Goal: Information Seeking & Learning: Learn about a topic

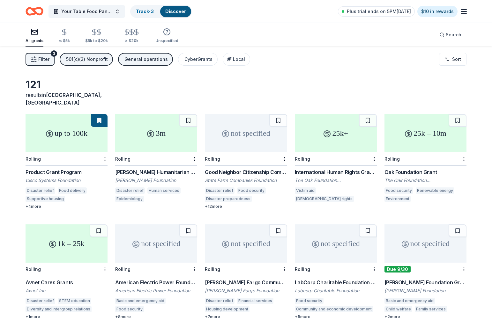
click at [35, 35] on icon "button" at bounding box center [35, 32] width 8 height 8
click at [142, 11] on link "Track · 3" at bounding box center [145, 11] width 18 height 5
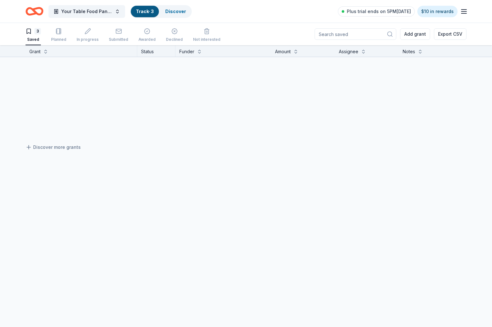
scroll to position [0, 0]
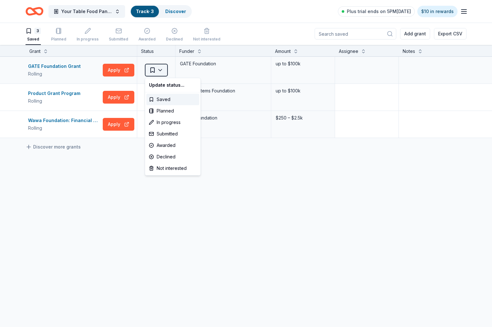
click at [161, 70] on html "Your Table Food Pantry Track · 3 Discover Plus trial ends on 5PM[DATE] $10 in r…" at bounding box center [246, 163] width 492 height 327
click at [236, 153] on html "Your Table Food Pantry Track · 3 Discover Plus trial ends on 5PM[DATE] $10 in r…" at bounding box center [246, 163] width 492 height 327
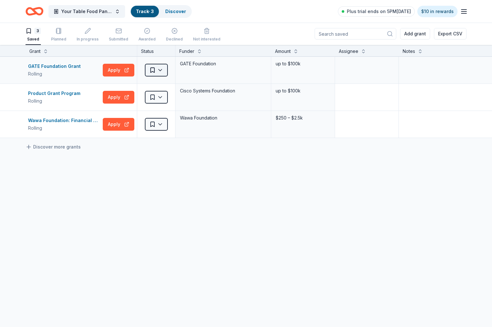
click at [151, 71] on html "Your Table Food Pantry Track · 3 Discover Plus trial ends on 5PM[DATE] $10 in r…" at bounding box center [246, 163] width 492 height 327
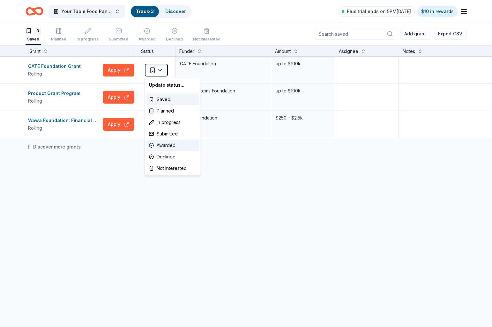
click at [164, 145] on div "Awarded" at bounding box center [172, 145] width 53 height 11
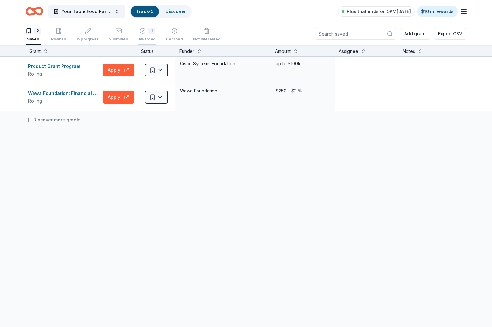
click at [145, 30] on div "1" at bounding box center [146, 27] width 17 height 6
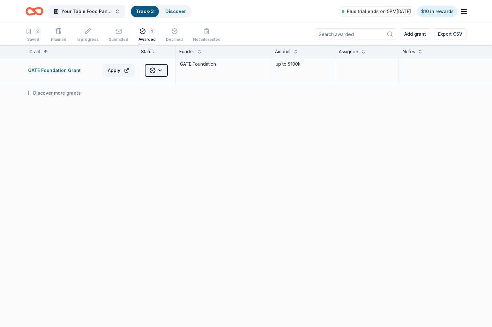
click at [161, 69] on html "Your Table Food Pantry Track · 3 Discover Plus trial ends on 5PM[DATE] $10 in r…" at bounding box center [246, 163] width 492 height 327
click at [164, 122] on div "In progress" at bounding box center [172, 122] width 53 height 11
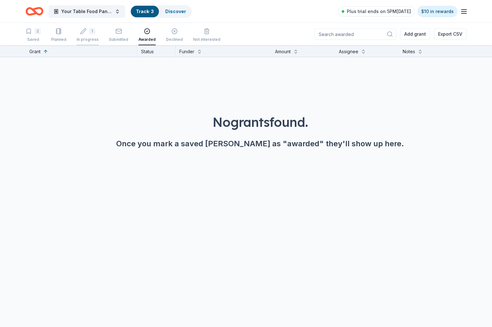
click at [86, 34] on div "In progress" at bounding box center [88, 35] width 22 height 5
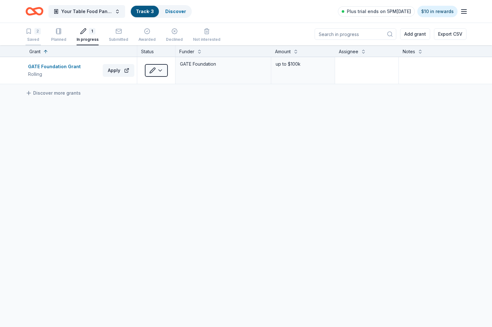
click at [36, 36] on div "2 Saved" at bounding box center [33, 35] width 15 height 14
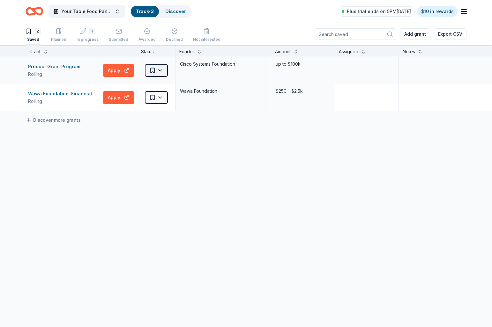
click at [160, 70] on html "Your Table Food Pantry Track · 3 Discover Plus trial ends on 5PM[DATE] $10 in r…" at bounding box center [246, 163] width 492 height 327
click at [165, 123] on div "In progress" at bounding box center [172, 122] width 53 height 11
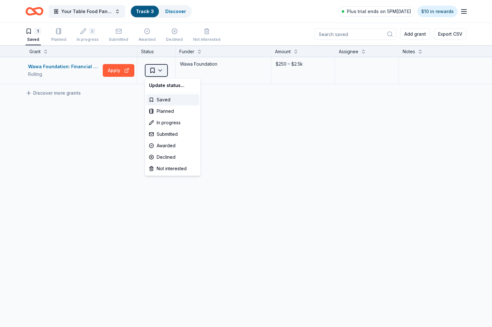
click at [161, 70] on html "Your Table Food Pantry Track · 3 Discover Plus trial ends on 5PM[DATE] $10 in r…" at bounding box center [246, 163] width 492 height 327
click at [164, 133] on div "Submitted" at bounding box center [172, 134] width 53 height 11
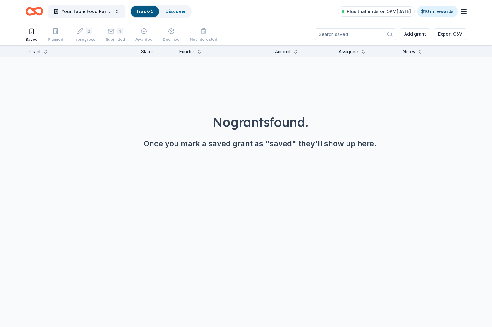
click at [87, 31] on div "2" at bounding box center [89, 28] width 6 height 6
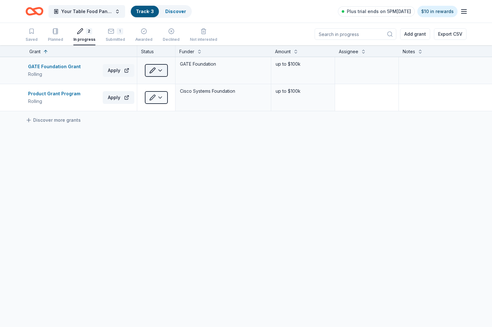
click at [161, 71] on html "Your Table Food Pantry Track · 3 Discover Plus trial ends on 5PM[DATE] $10 in r…" at bounding box center [246, 163] width 492 height 327
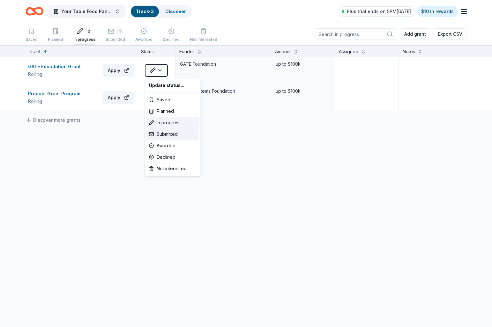
click at [165, 135] on div "Submitted" at bounding box center [172, 134] width 53 height 11
click at [159, 71] on html "Your Table Food Pantry Track · 3 Discover Plus trial ends on 5PM[DATE] $10 in r…" at bounding box center [246, 163] width 492 height 327
click at [169, 134] on div "Submitted" at bounding box center [172, 134] width 53 height 11
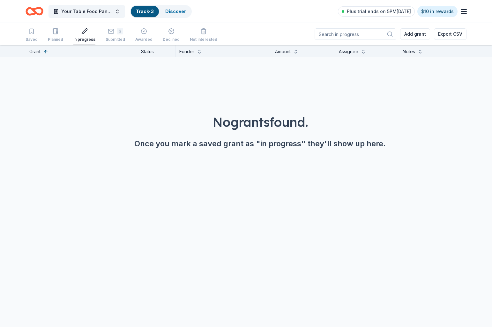
click at [37, 11] on icon "Home" at bounding box center [35, 11] width 18 height 15
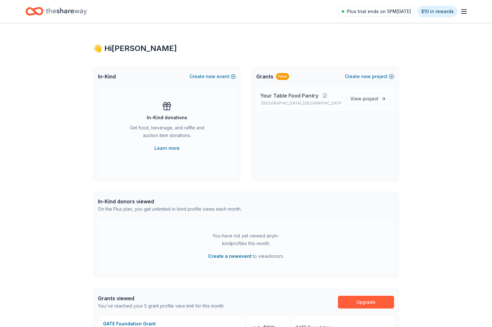
click at [294, 95] on span "Your Table Food Pantry" at bounding box center [289, 96] width 58 height 8
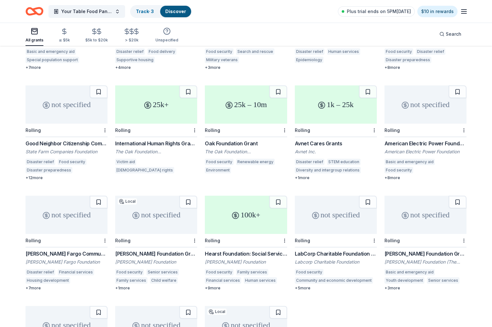
scroll to position [141, 0]
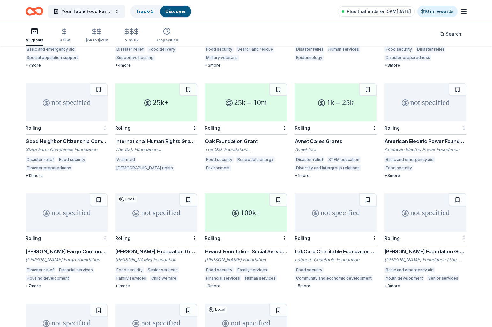
click at [70, 107] on div "not specified" at bounding box center [67, 102] width 82 height 38
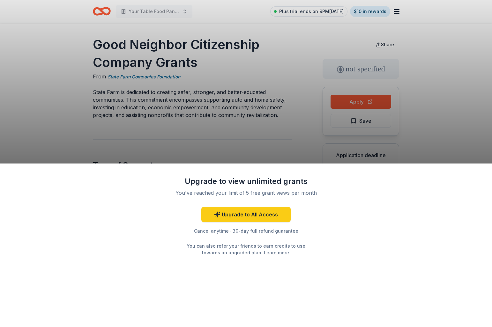
click at [356, 101] on div "Upgrade to view unlimited grants You've reached your limit of 5 free grant view…" at bounding box center [246, 163] width 492 height 327
